Goal: Task Accomplishment & Management: Manage account settings

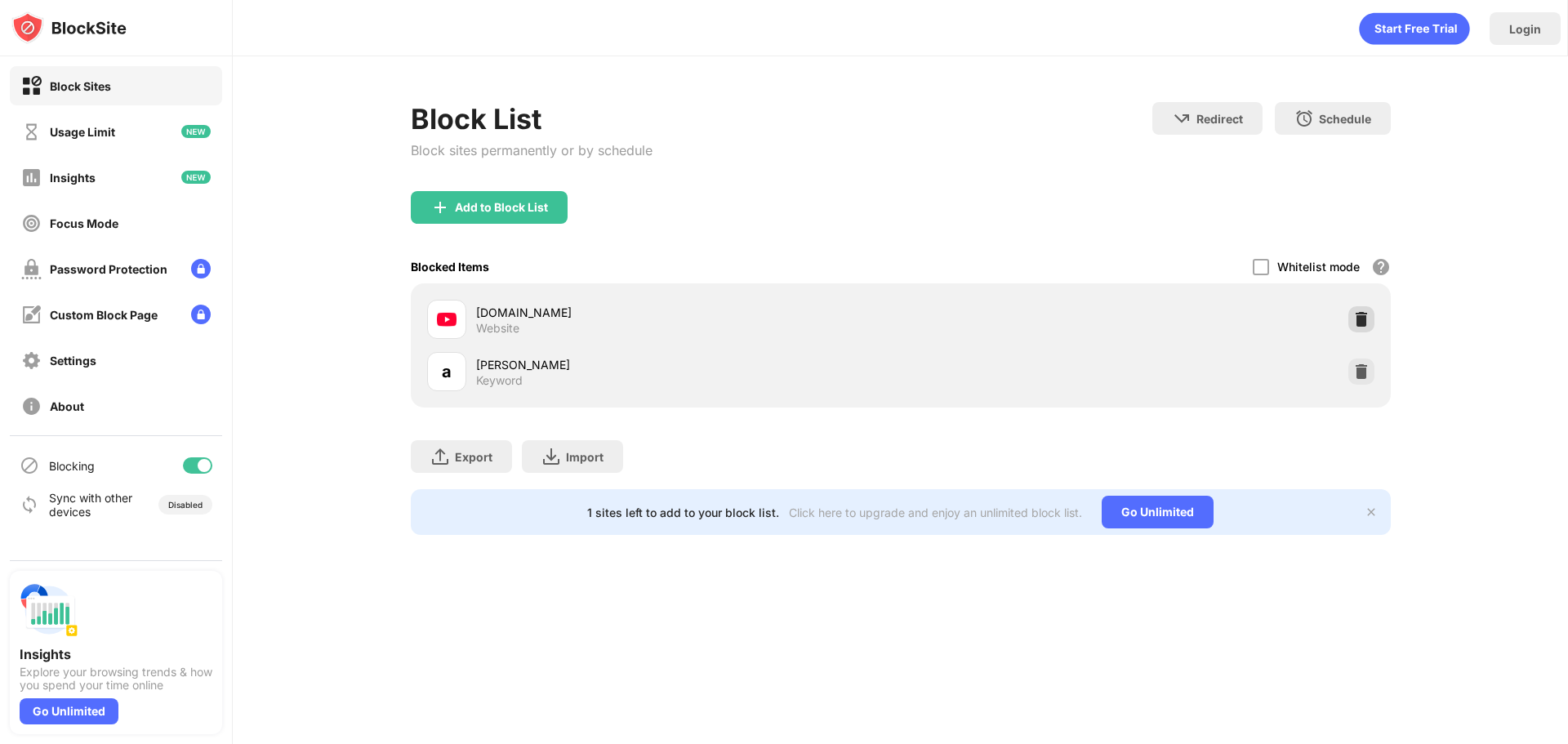
click at [1369, 327] on div at bounding box center [1362, 319] width 26 height 26
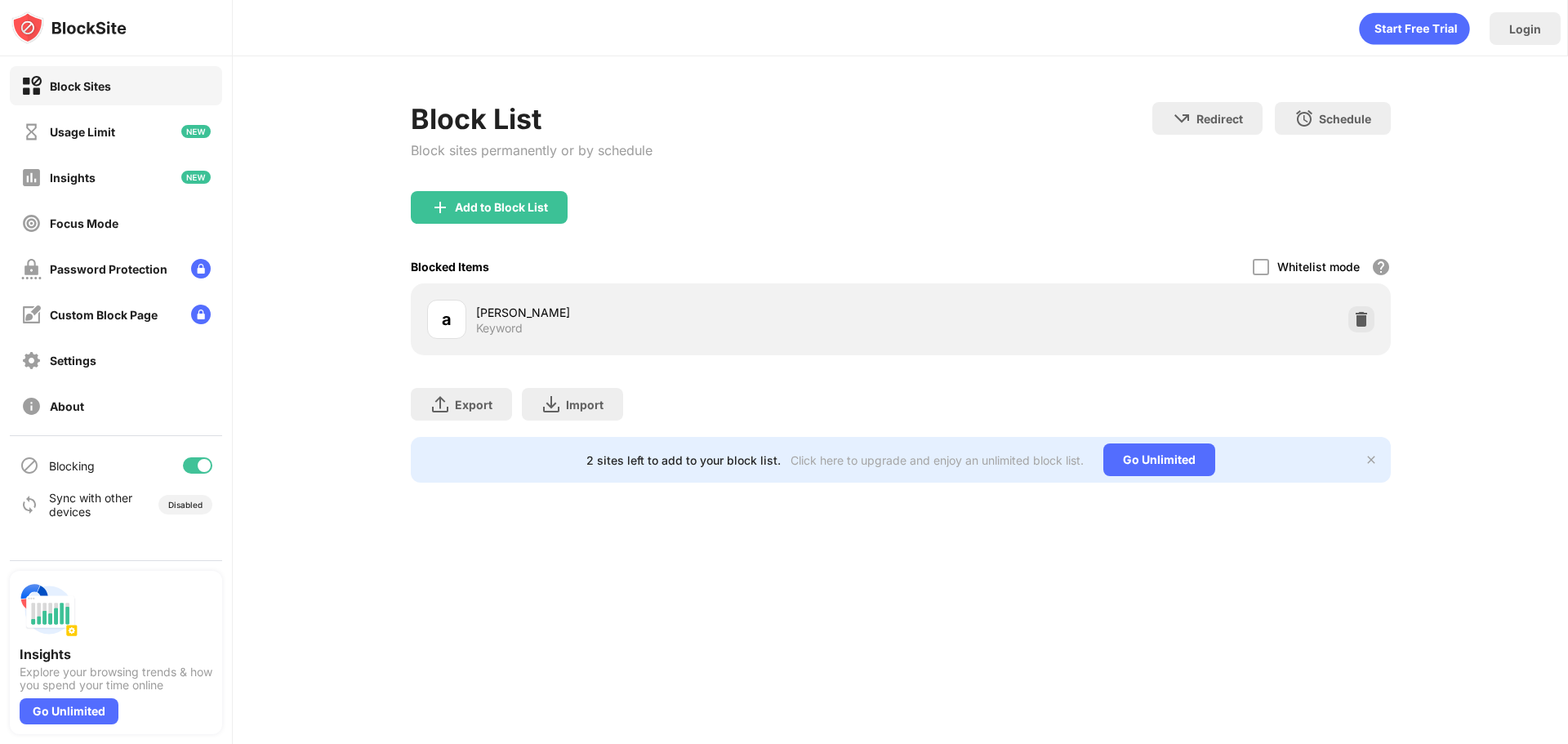
click at [1106, 222] on div "Add to Block List" at bounding box center [901, 220] width 980 height 59
click at [529, 220] on div "Add to Block List" at bounding box center [490, 207] width 157 height 32
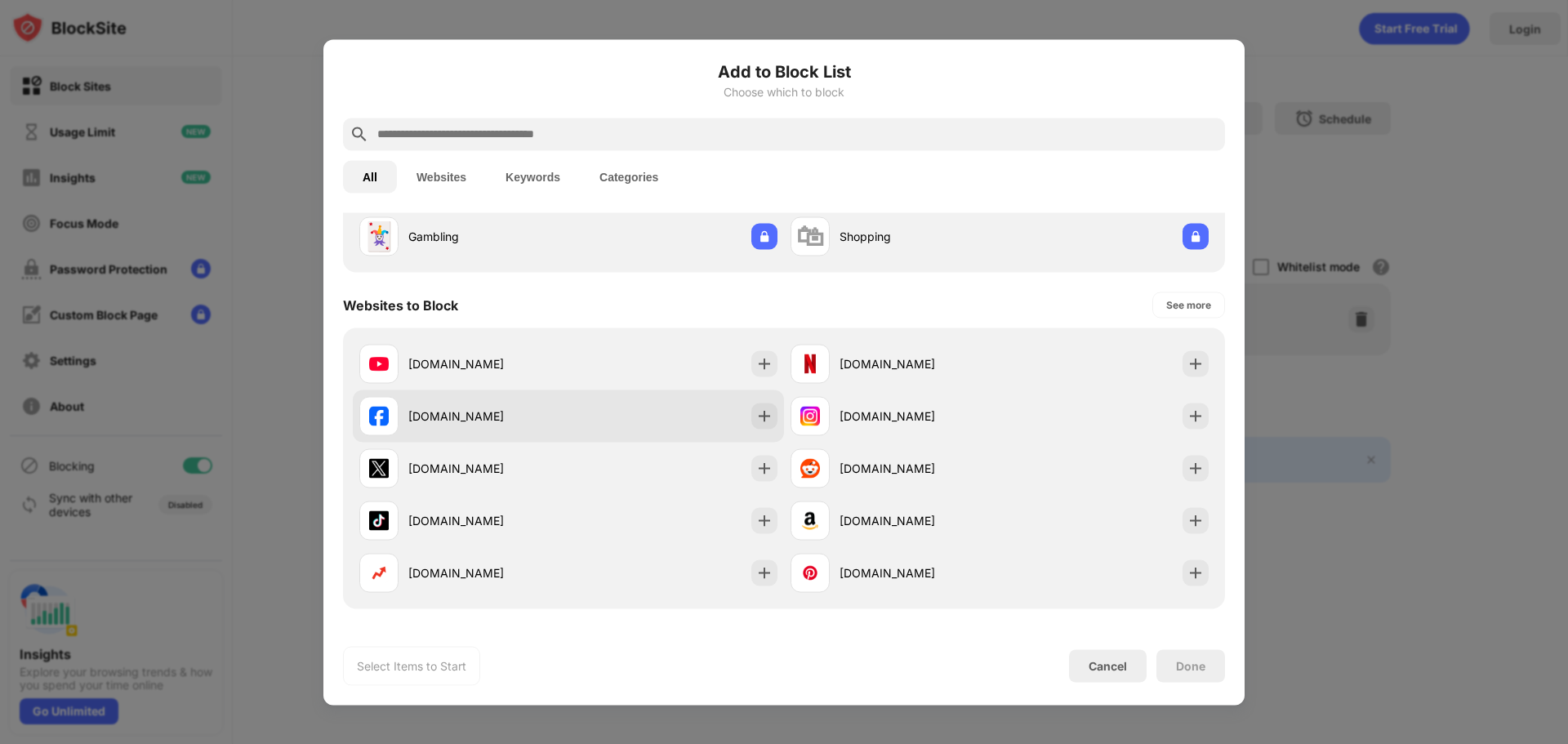
scroll to position [163, 0]
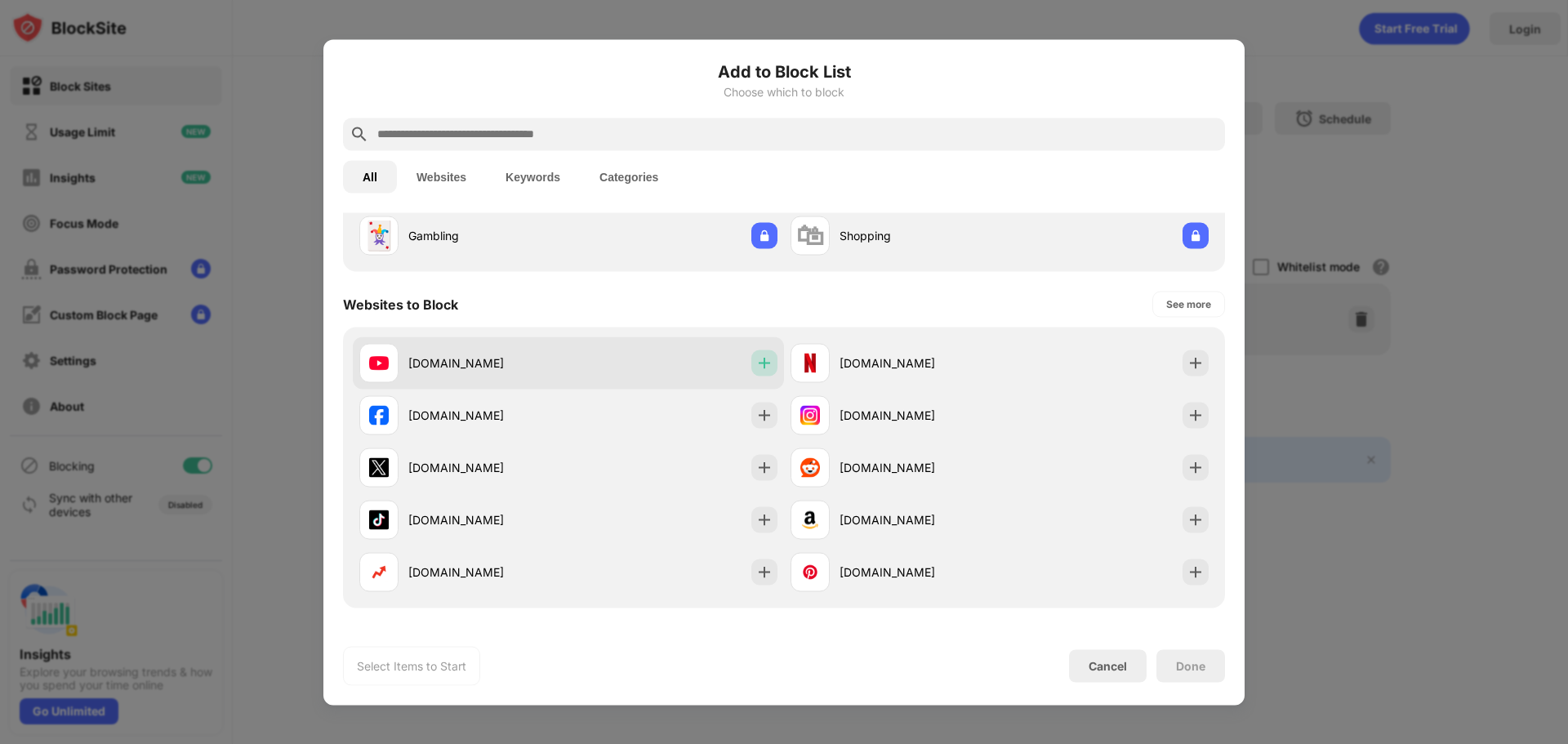
click at [762, 368] on img at bounding box center [764, 362] width 16 height 16
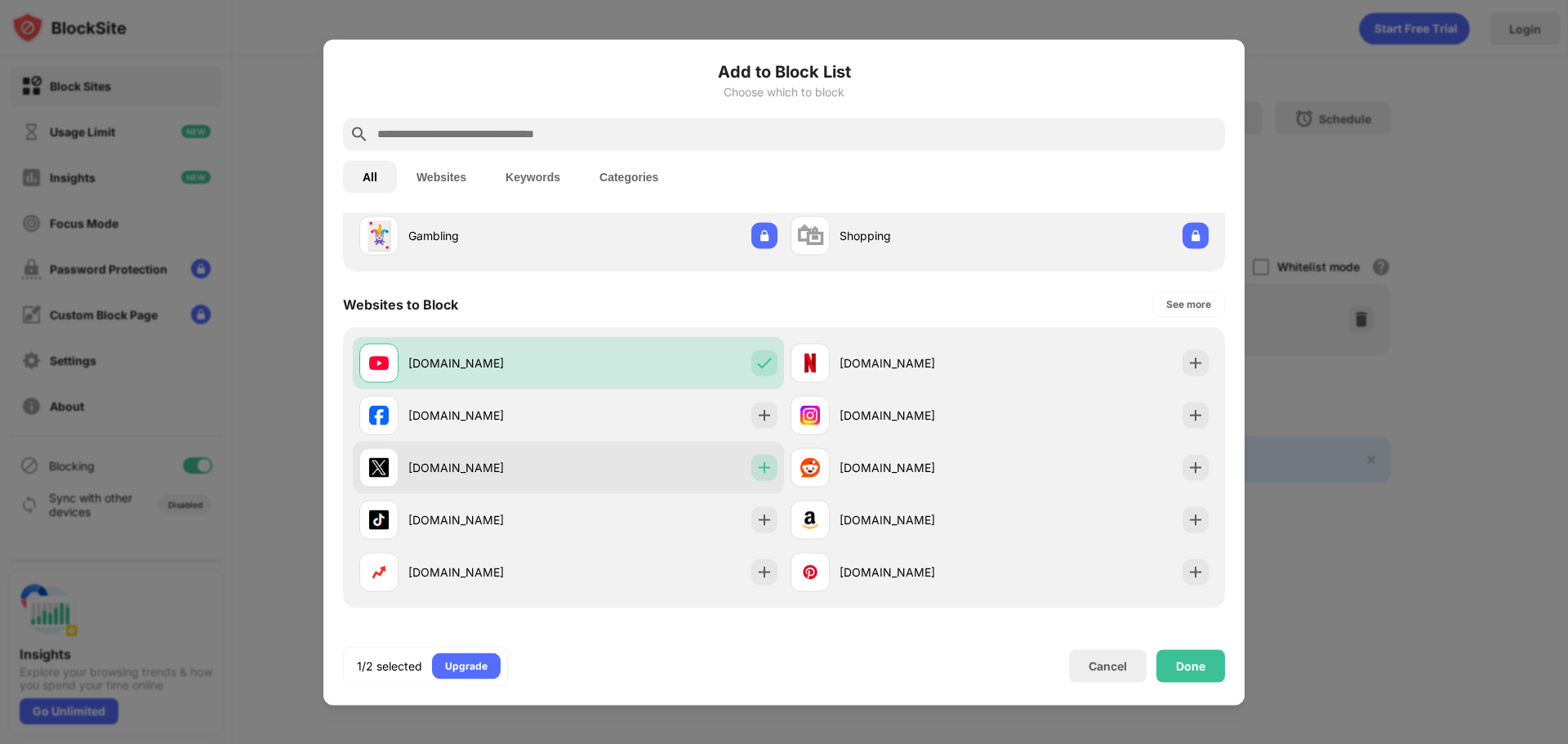
click at [756, 467] on img at bounding box center [764, 467] width 16 height 16
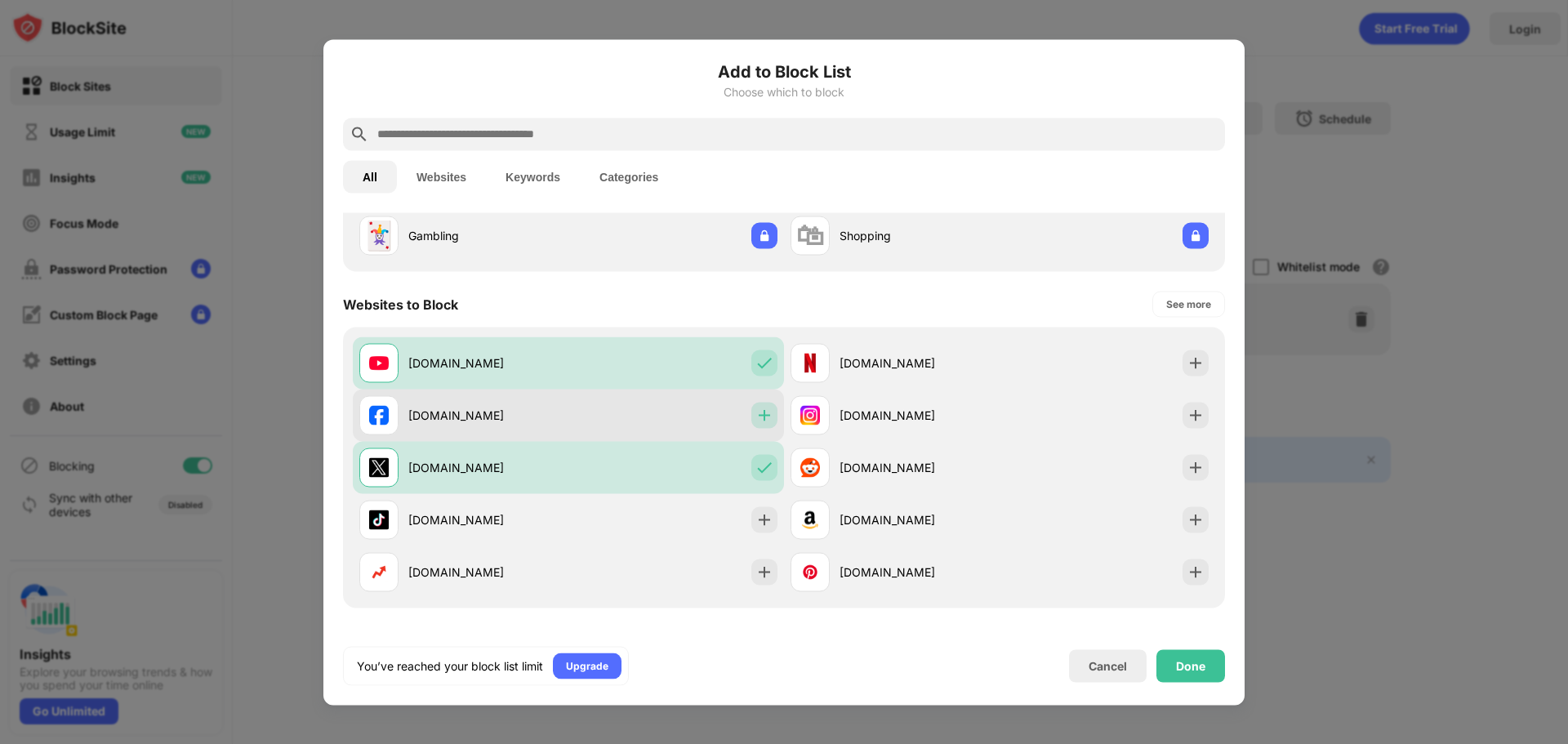
click at [766, 418] on img at bounding box center [764, 415] width 16 height 16
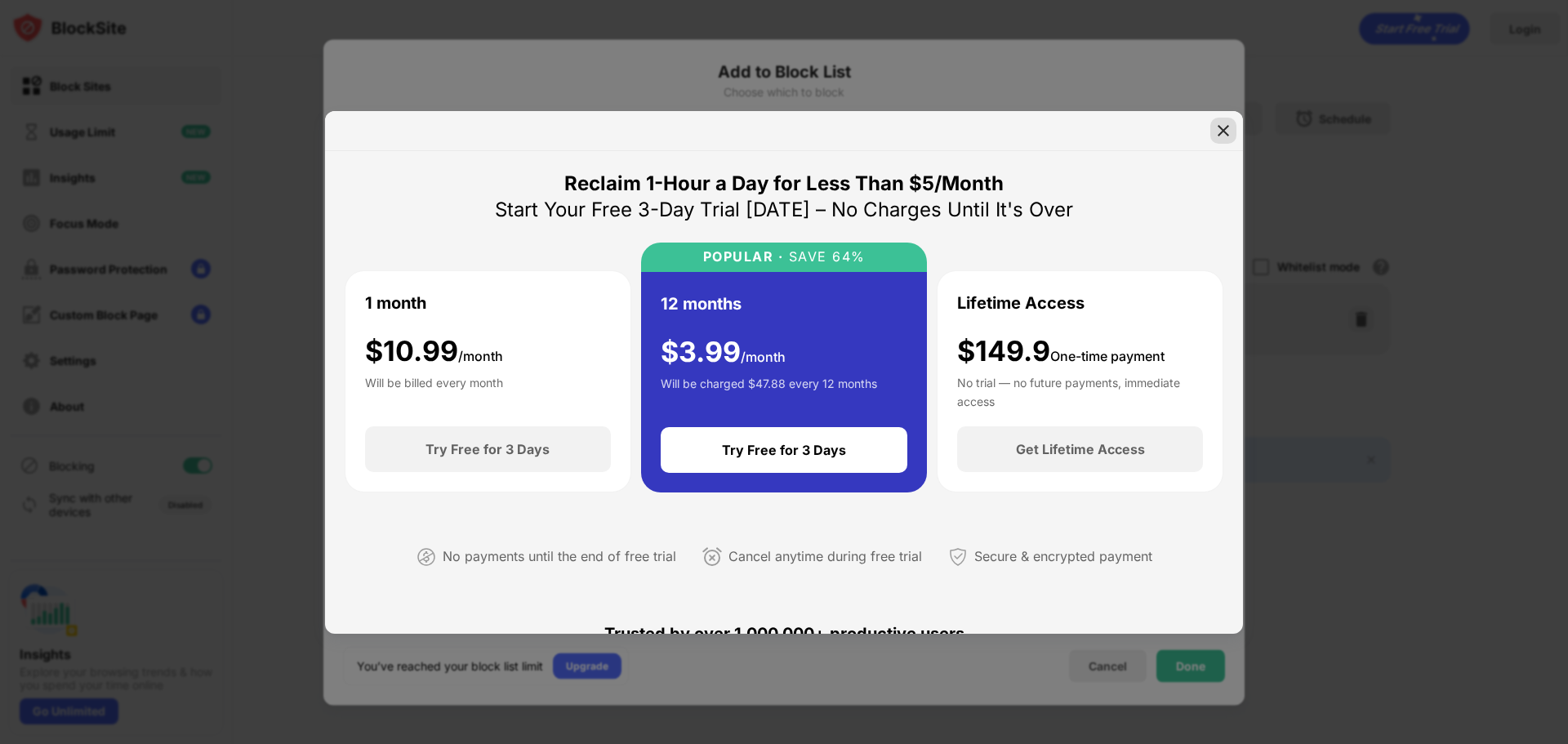
click at [1220, 130] on img at bounding box center [1223, 131] width 16 height 16
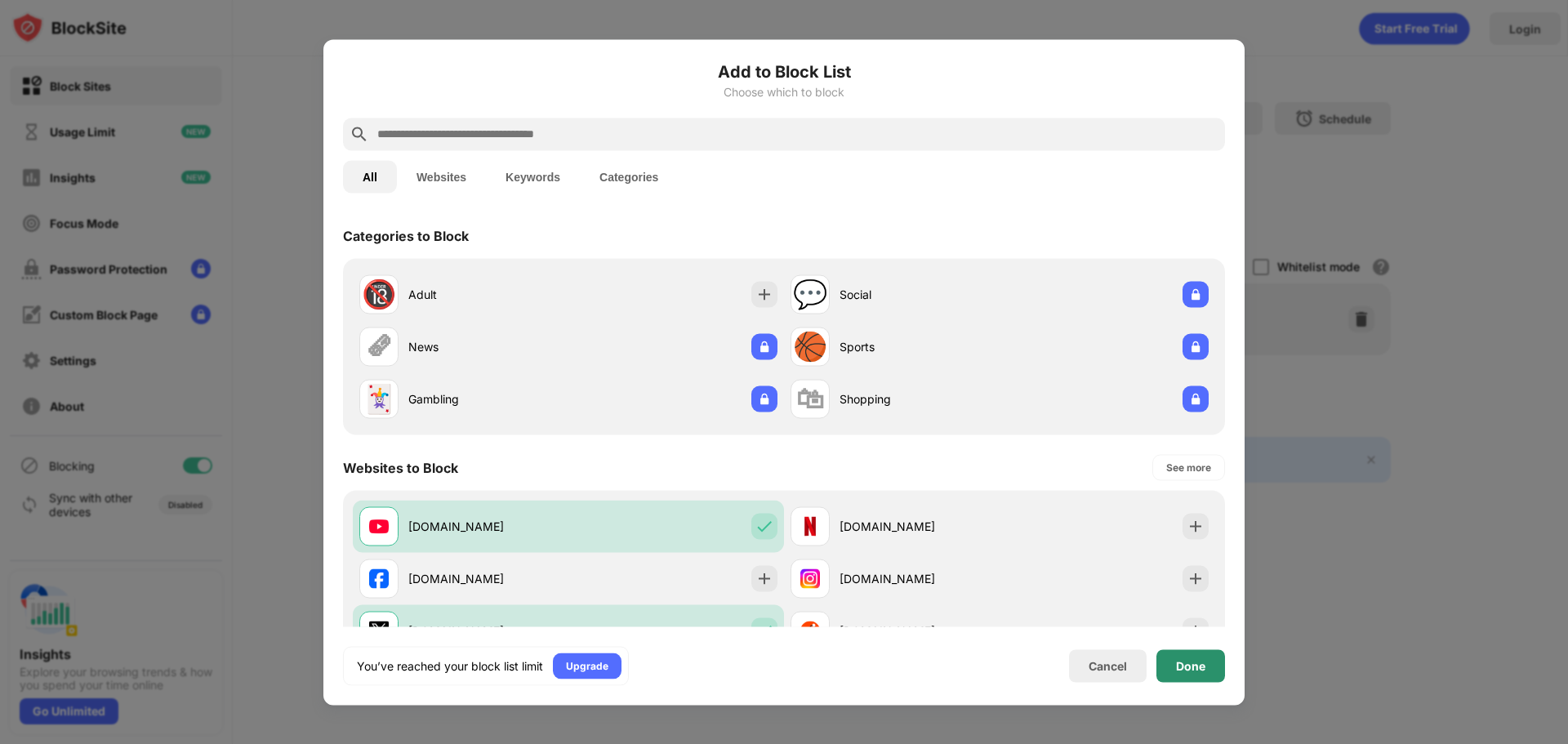
click at [1201, 665] on div "Done" at bounding box center [1191, 666] width 29 height 13
